Goal: Task Accomplishment & Management: Manage account settings

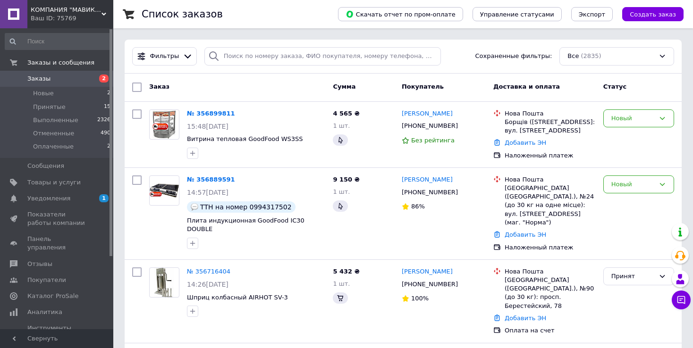
click at [273, 19] on div "Список заказов" at bounding box center [231, 14] width 178 height 28
drag, startPoint x: 294, startPoint y: 142, endPoint x: 271, endPoint y: 141, distance: 23.2
click at [271, 141] on span "Витрина тепловая GoodFood WS3SS" at bounding box center [256, 139] width 138 height 9
copy span "WS3SS"
click at [287, 17] on div "Список заказов" at bounding box center [231, 14] width 178 height 28
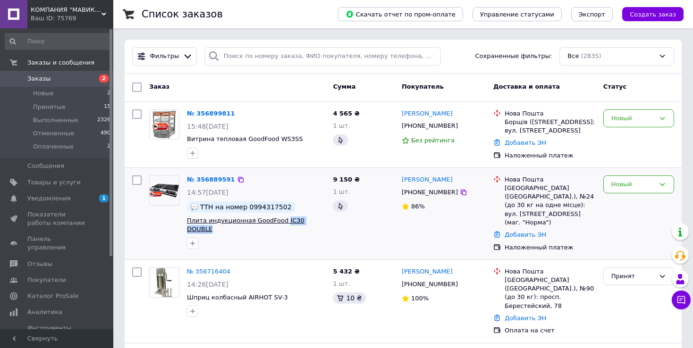
drag, startPoint x: 324, startPoint y: 228, endPoint x: 278, endPoint y: 227, distance: 46.3
click at [278, 227] on span "Плита индукционная GoodFood IC30 DOUBLE" at bounding box center [256, 225] width 138 height 17
copy span "IC30 DOUBLE"
click at [643, 123] on div "Новый" at bounding box center [638, 119] width 71 height 18
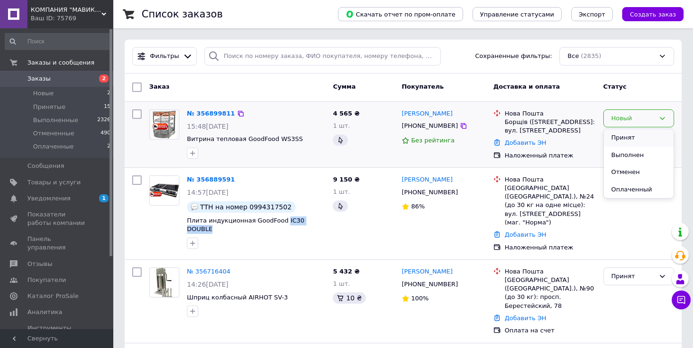
click at [639, 139] on li "Принят" at bounding box center [639, 137] width 70 height 17
click at [198, 112] on link "№ 356899811" at bounding box center [211, 113] width 48 height 7
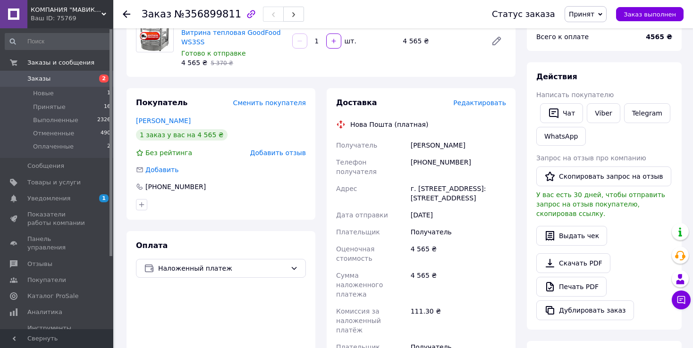
scroll to position [47, 0]
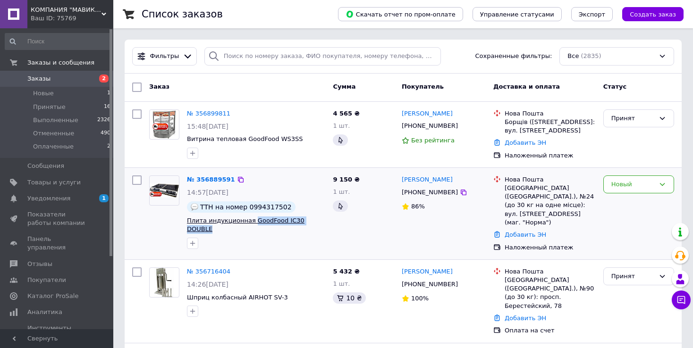
drag, startPoint x: 318, startPoint y: 226, endPoint x: 249, endPoint y: 227, distance: 68.9
click at [249, 227] on span "Плита индукционная GoodFood IC30 DOUBLE" at bounding box center [256, 225] width 138 height 17
copy span "GoodFood IC30 DOUBLE"
click at [203, 181] on link "№ 356889591" at bounding box center [211, 179] width 48 height 7
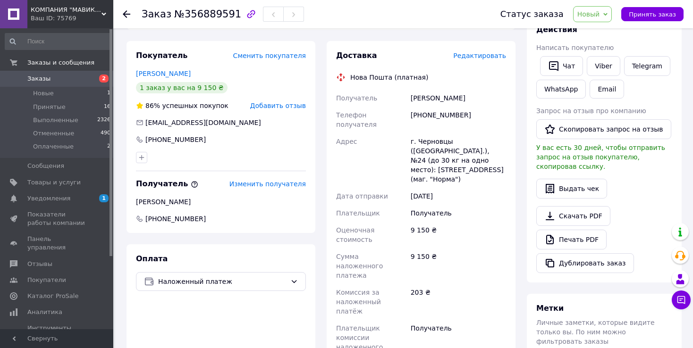
scroll to position [94, 0]
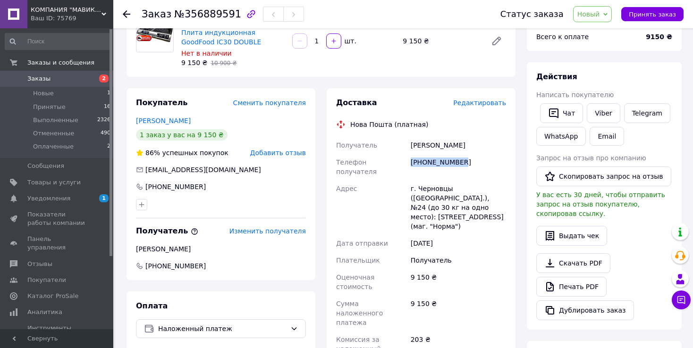
drag, startPoint x: 473, startPoint y: 189, endPoint x: 413, endPoint y: 185, distance: 60.1
click at [413, 180] on div "[PHONE_NUMBER]" at bounding box center [458, 167] width 99 height 26
copy div "[PHONE_NUMBER]"
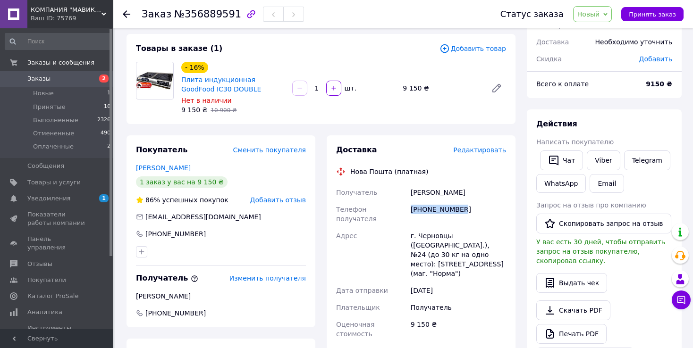
scroll to position [0, 0]
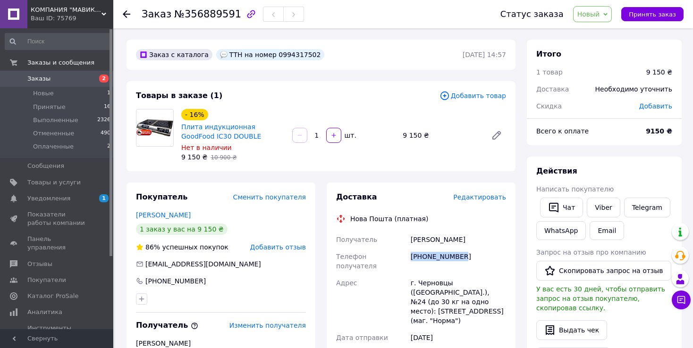
click at [25, 77] on span at bounding box center [13, 79] width 27 height 8
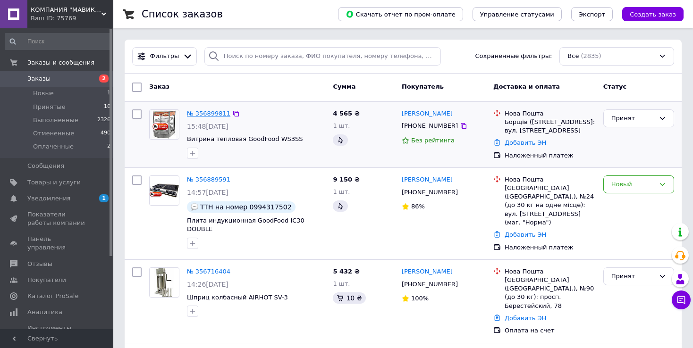
click at [213, 113] on link "№ 356899811" at bounding box center [208, 113] width 43 height 7
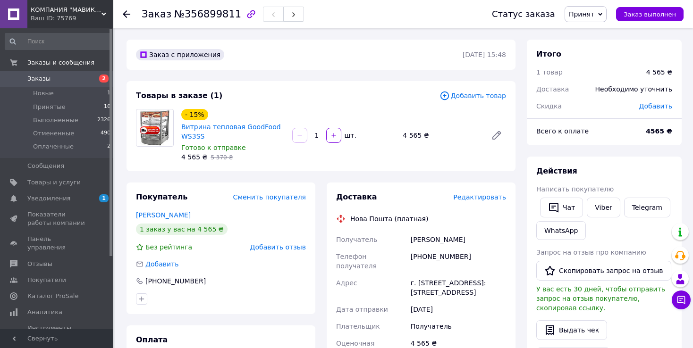
scroll to position [47, 0]
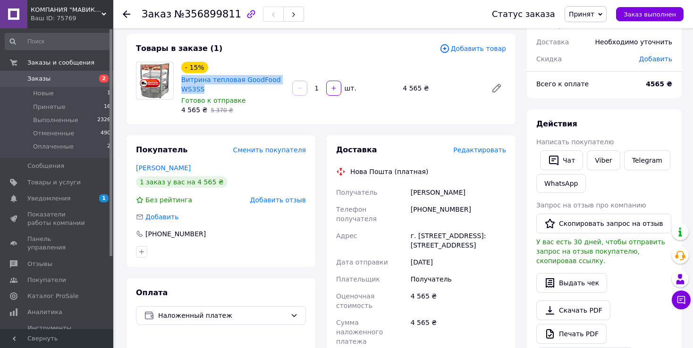
drag, startPoint x: 183, startPoint y: 90, endPoint x: 250, endPoint y: 100, distance: 67.8
copy link "Витрина тепловая GoodFood WS3SS"
drag, startPoint x: 323, startPoint y: 309, endPoint x: 329, endPoint y: 308, distance: 6.2
click at [323, 309] on div "Доставка Редактировать Нова Пошта (платная) Получатель [PERSON_NAME] Телефон по…" at bounding box center [421, 333] width 200 height 397
drag, startPoint x: 400, startPoint y: 96, endPoint x: 423, endPoint y: 99, distance: 22.8
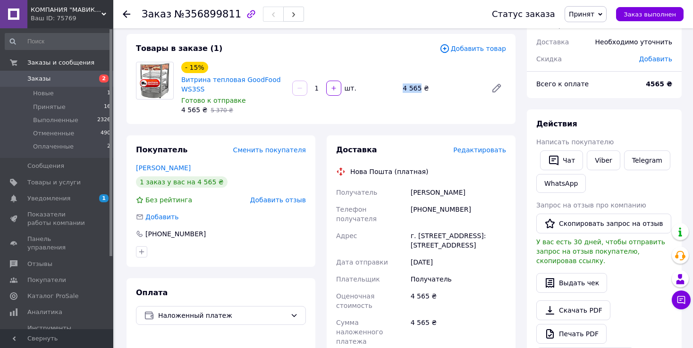
click at [423, 95] on div "4 565 ₴" at bounding box center [441, 88] width 85 height 13
copy div "4 565"
click at [323, 302] on div "Доставка Редактировать Нова Пошта (платная) Получатель [PERSON_NAME] Телефон по…" at bounding box center [421, 333] width 200 height 397
drag, startPoint x: 409, startPoint y: 216, endPoint x: 505, endPoint y: 289, distance: 120.5
click at [505, 289] on div "Получатель [PERSON_NAME] Телефон получателя [PHONE_NUMBER] Адрес г. Борщев ([ST…" at bounding box center [421, 307] width 174 height 247
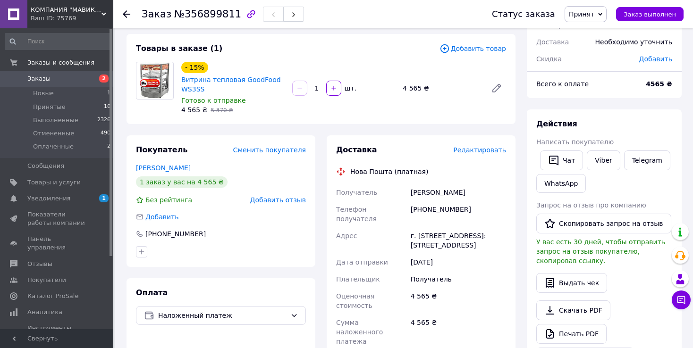
copy div "[PERSON_NAME] Телефон получателя [PHONE_NUMBER] Адрес г. [STREET_ADDRESS]: [STR…"
click at [448, 288] on div "Получатель" at bounding box center [458, 279] width 99 height 17
